Goal: Task Accomplishment & Management: Manage account settings

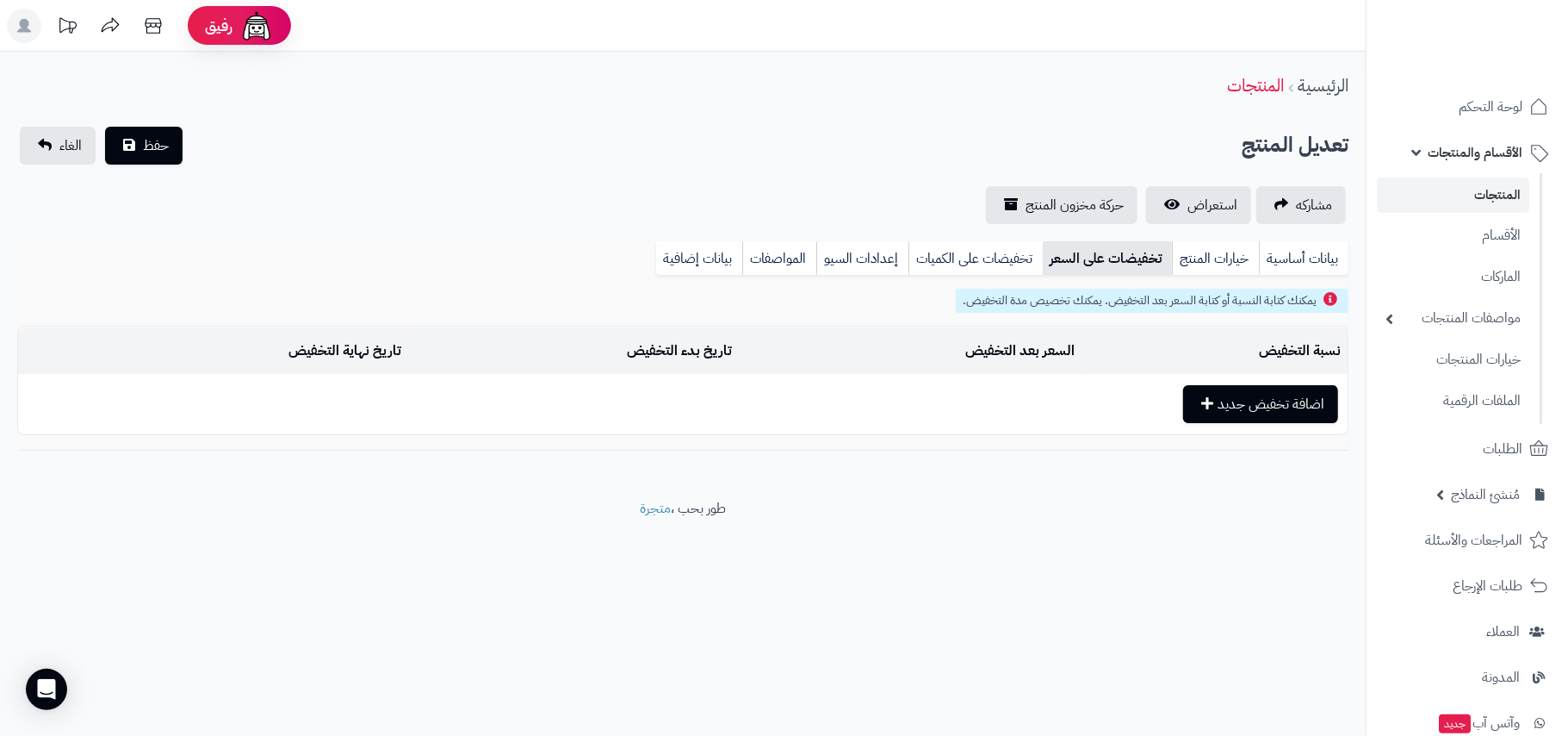
click at [1476, 153] on span "الأقسام والمنتجات" at bounding box center [1475, 152] width 95 height 24
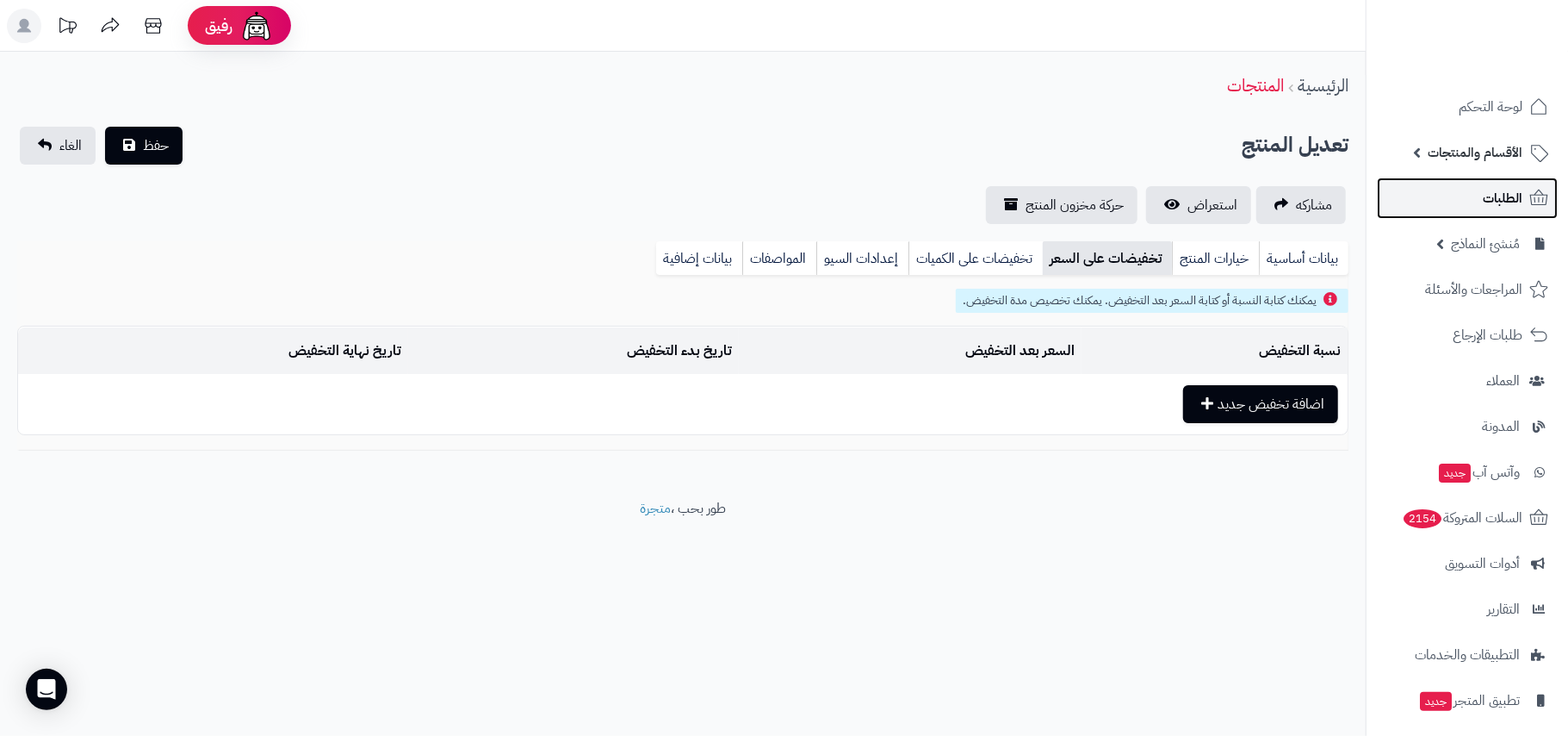
click at [1507, 196] on span "الطلبات" at bounding box center [1503, 198] width 40 height 24
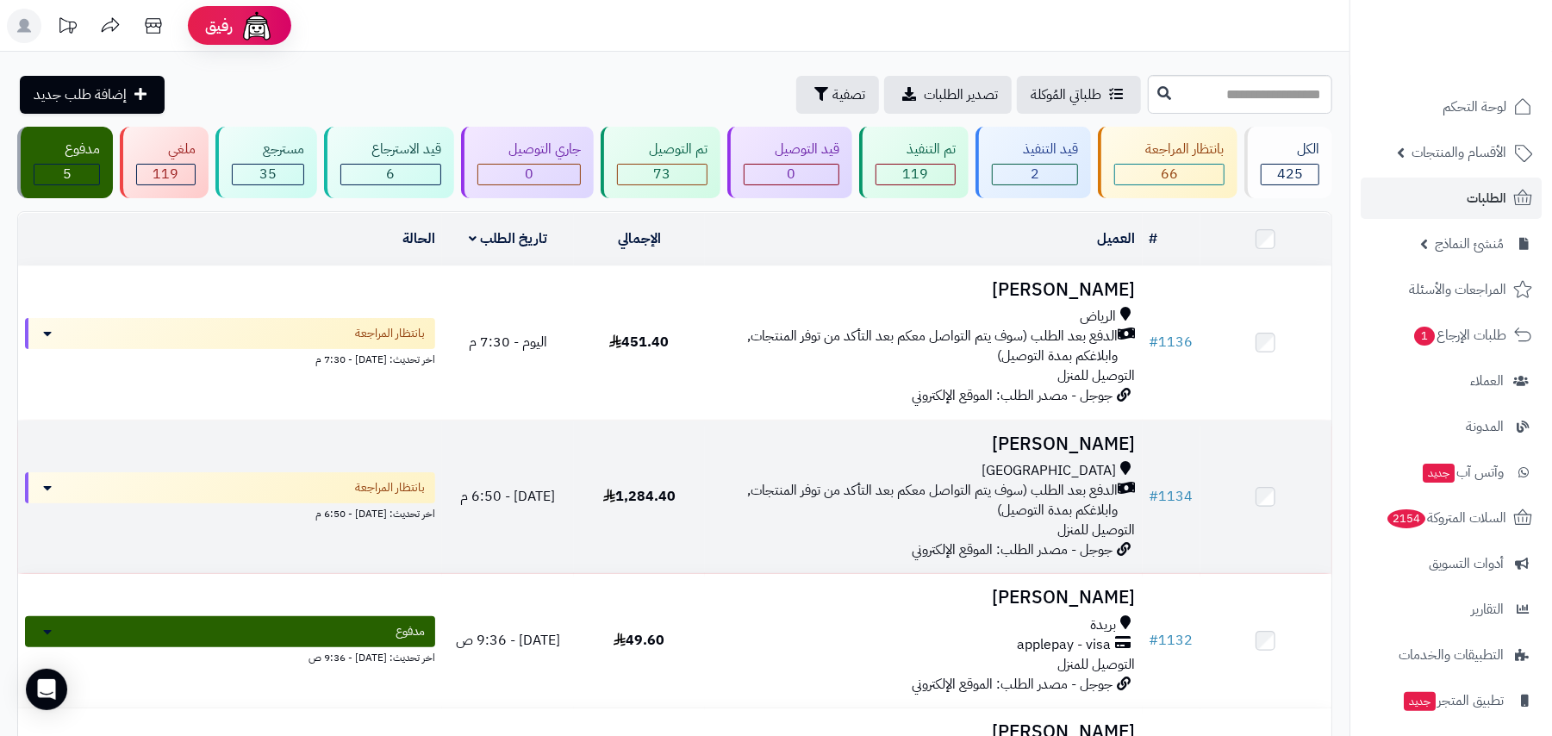
click at [815, 477] on div "جدة" at bounding box center [923, 471] width 423 height 20
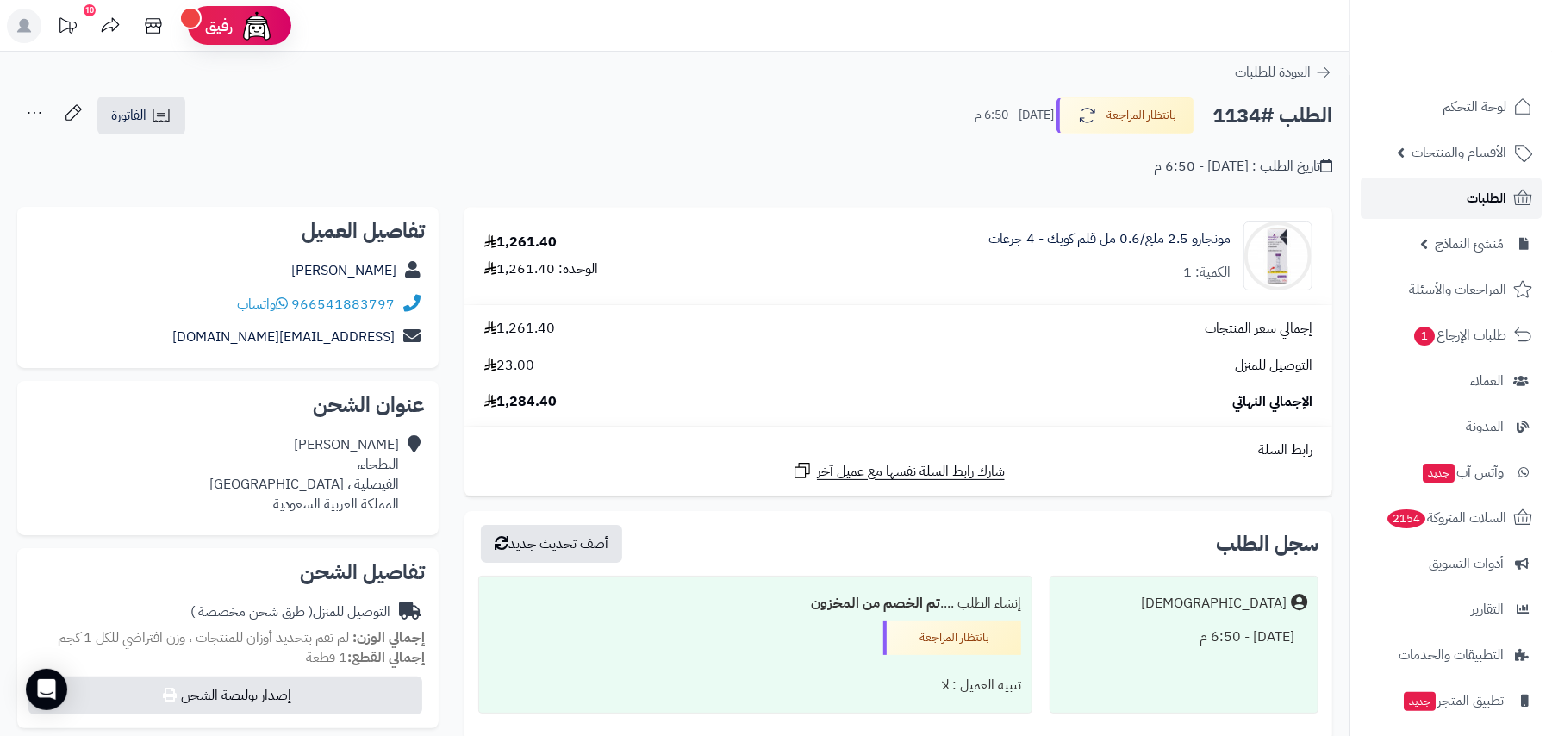
click at [1474, 197] on span "الطلبات" at bounding box center [1487, 198] width 40 height 24
